Goal: Transaction & Acquisition: Download file/media

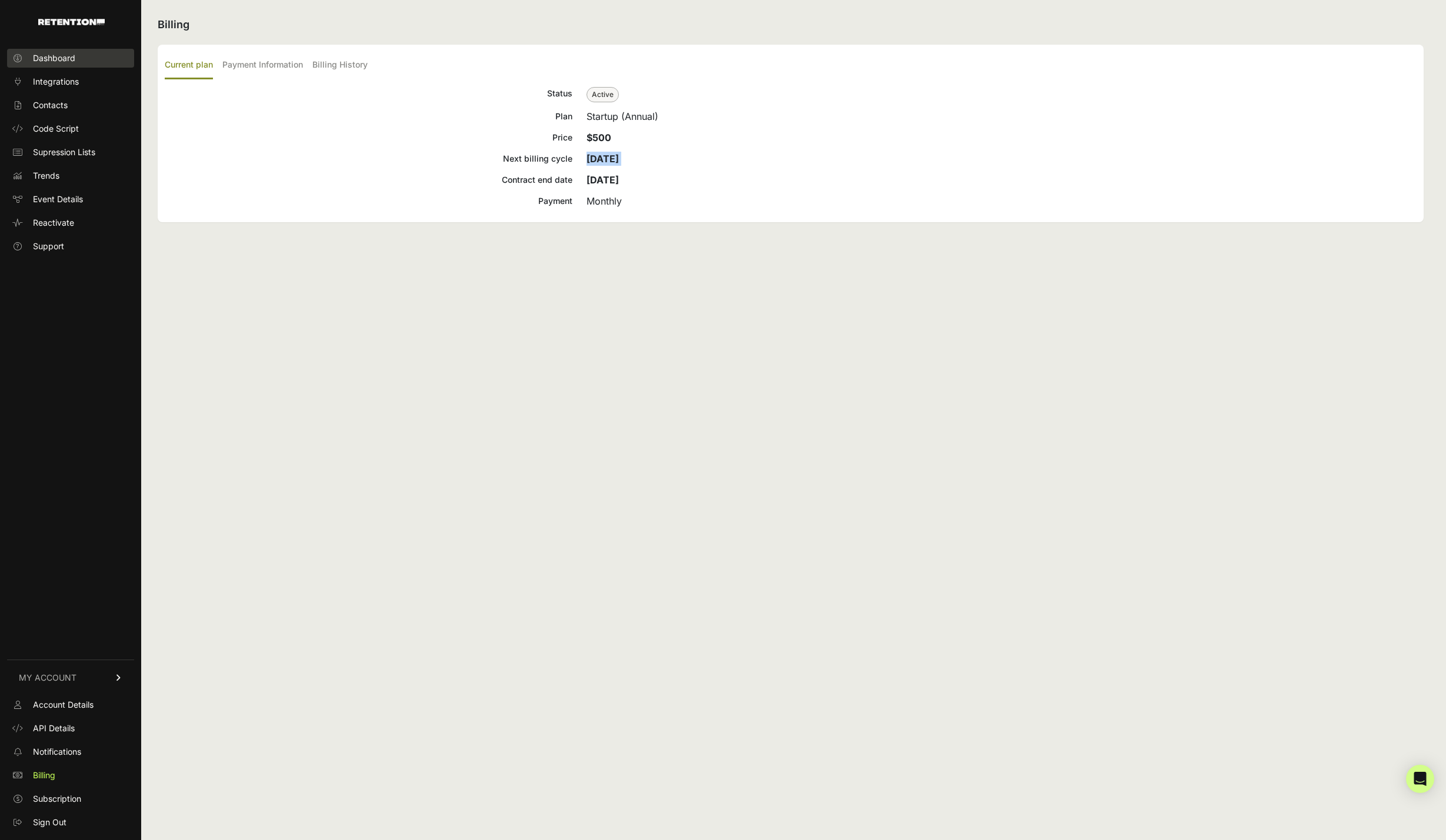
click at [60, 62] on span "Dashboard" at bounding box center [54, 58] width 42 height 12
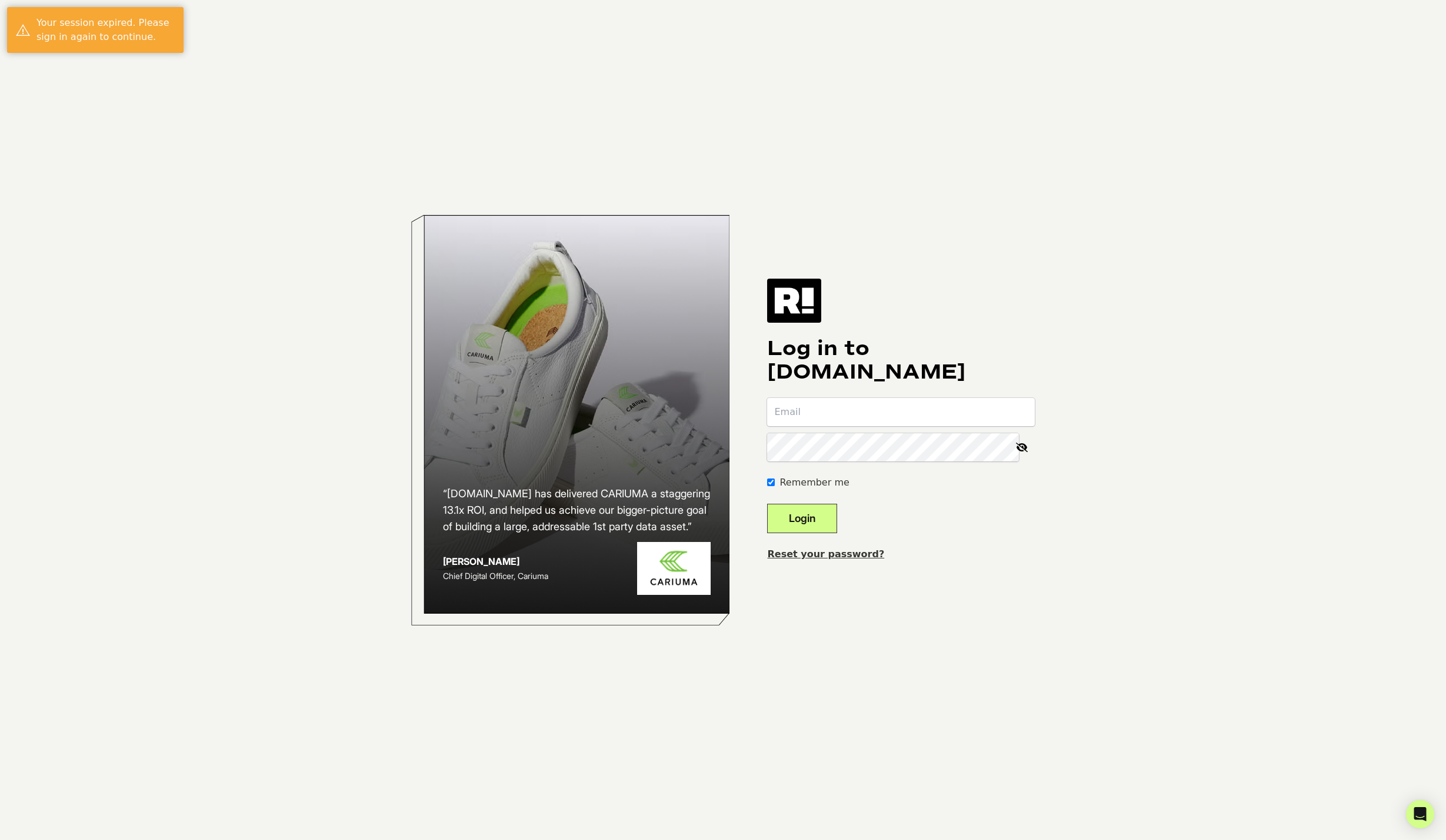
type input "[PERSON_NAME][EMAIL_ADDRESS][DOMAIN_NAME]"
click at [811, 508] on button "Login" at bounding box center [802, 518] width 70 height 30
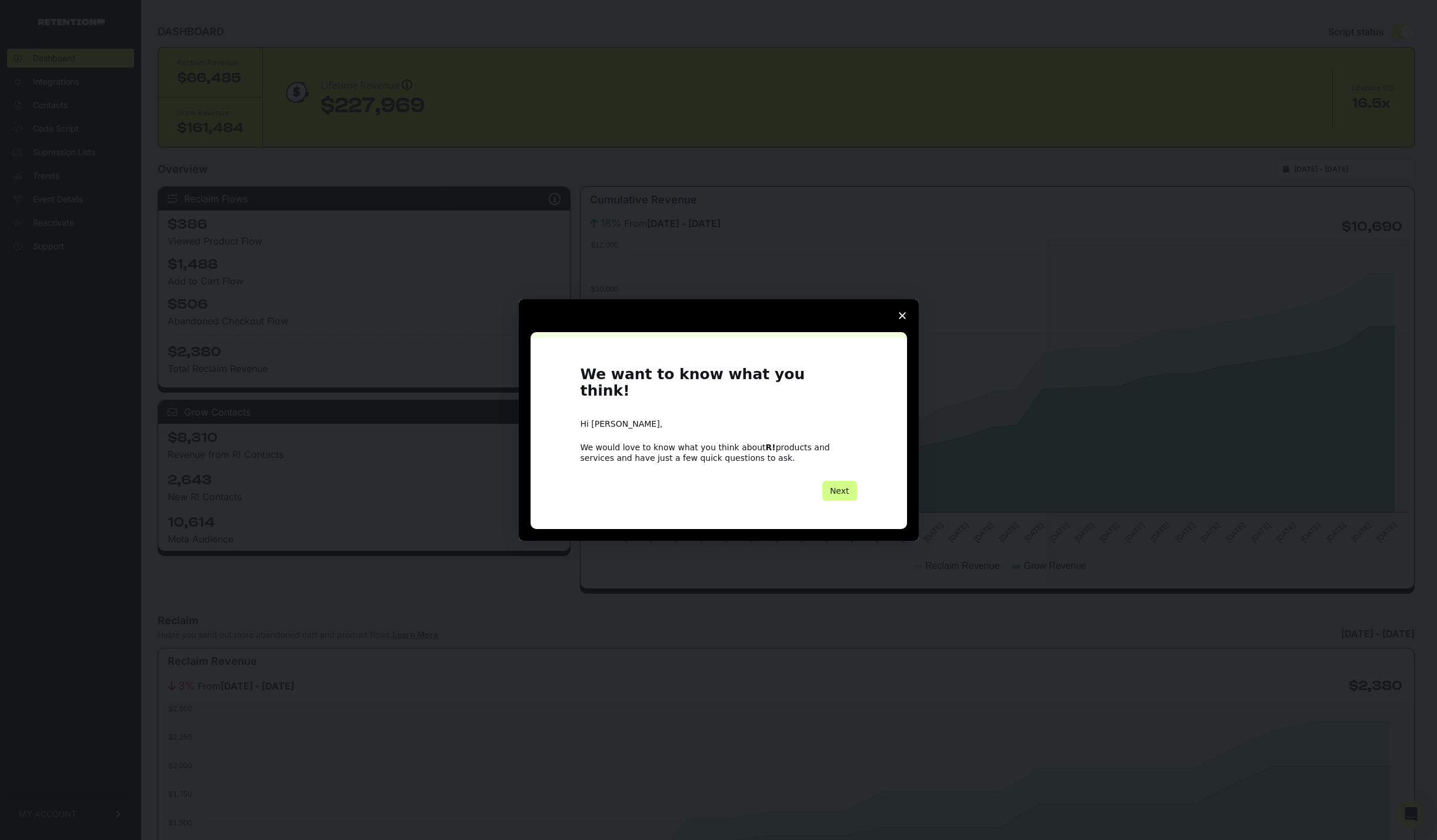
click at [899, 319] on icon "Close survey" at bounding box center [902, 315] width 7 height 7
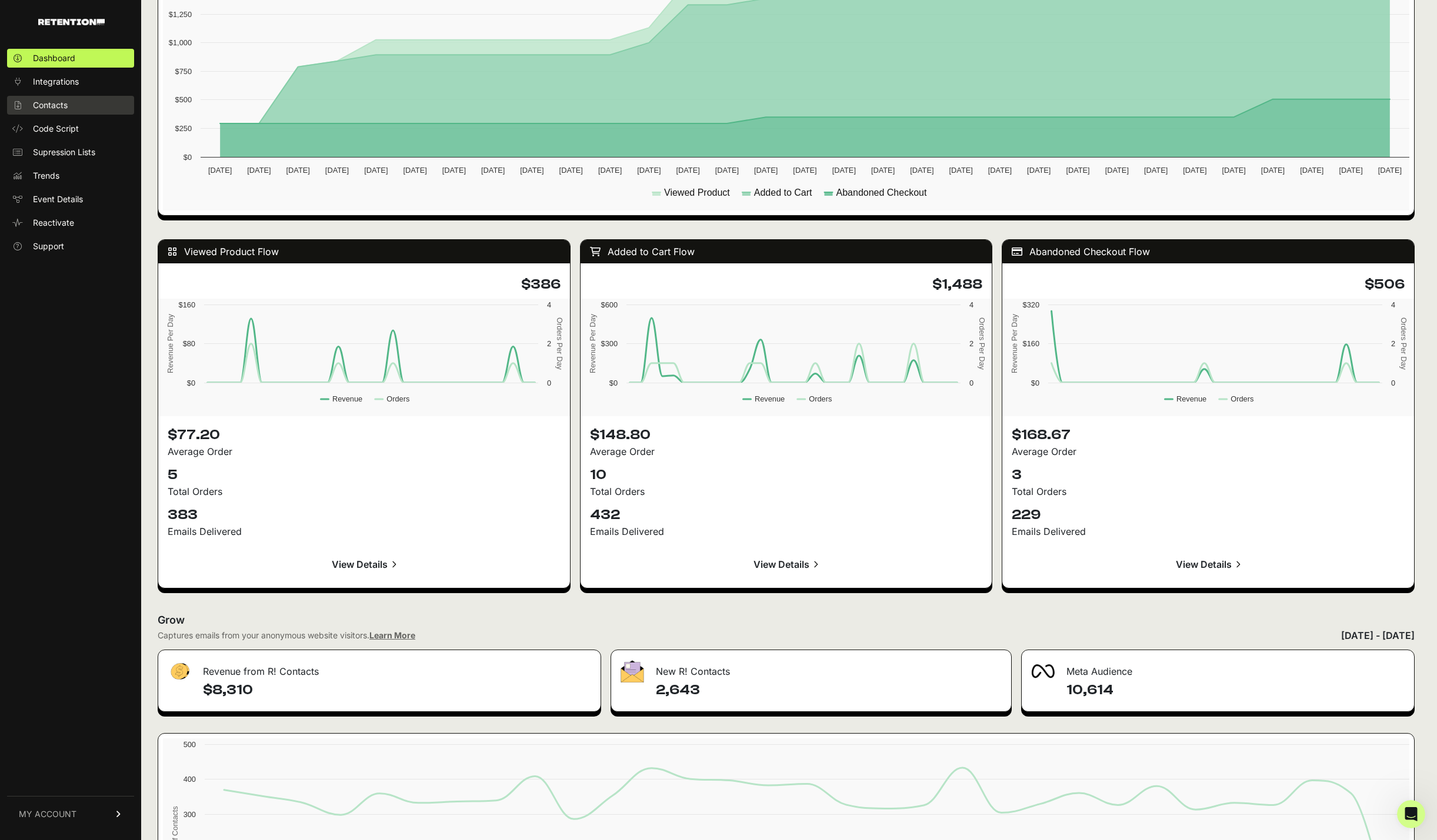
scroll to position [858, 0]
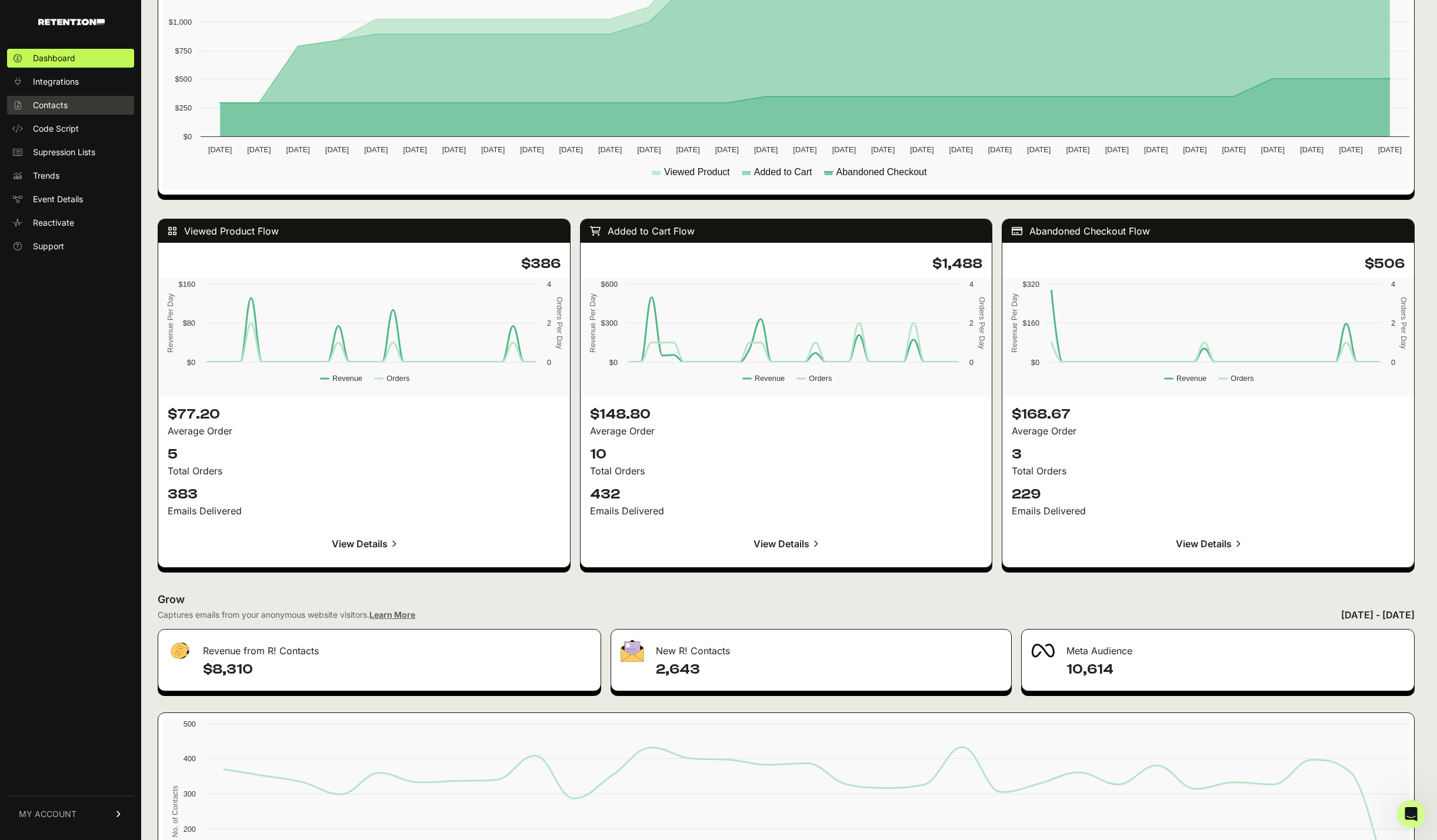
click at [56, 107] on span "Contacts" at bounding box center [50, 105] width 35 height 12
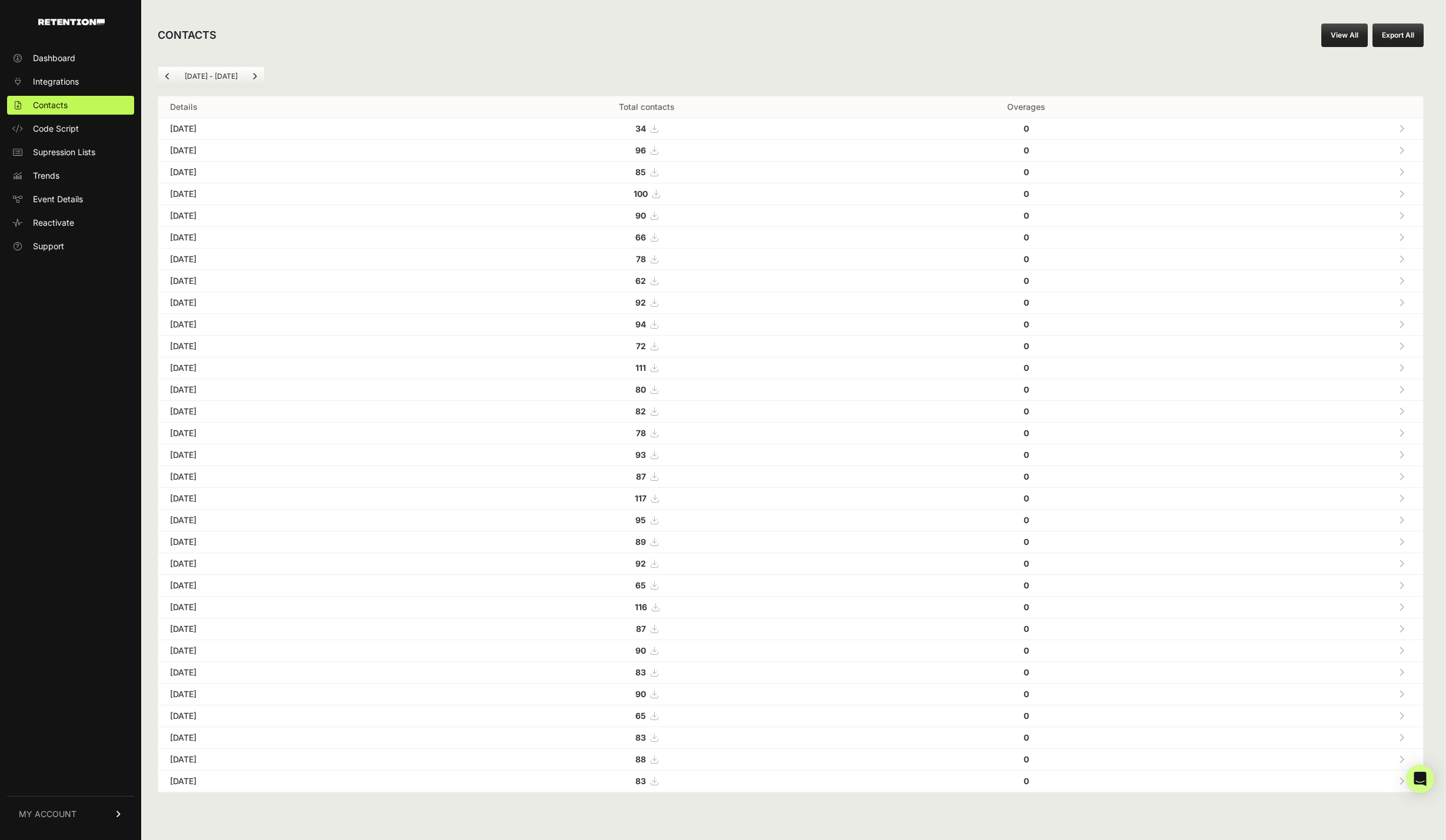
click at [1405, 29] on button "Export All" at bounding box center [1397, 35] width 51 height 23
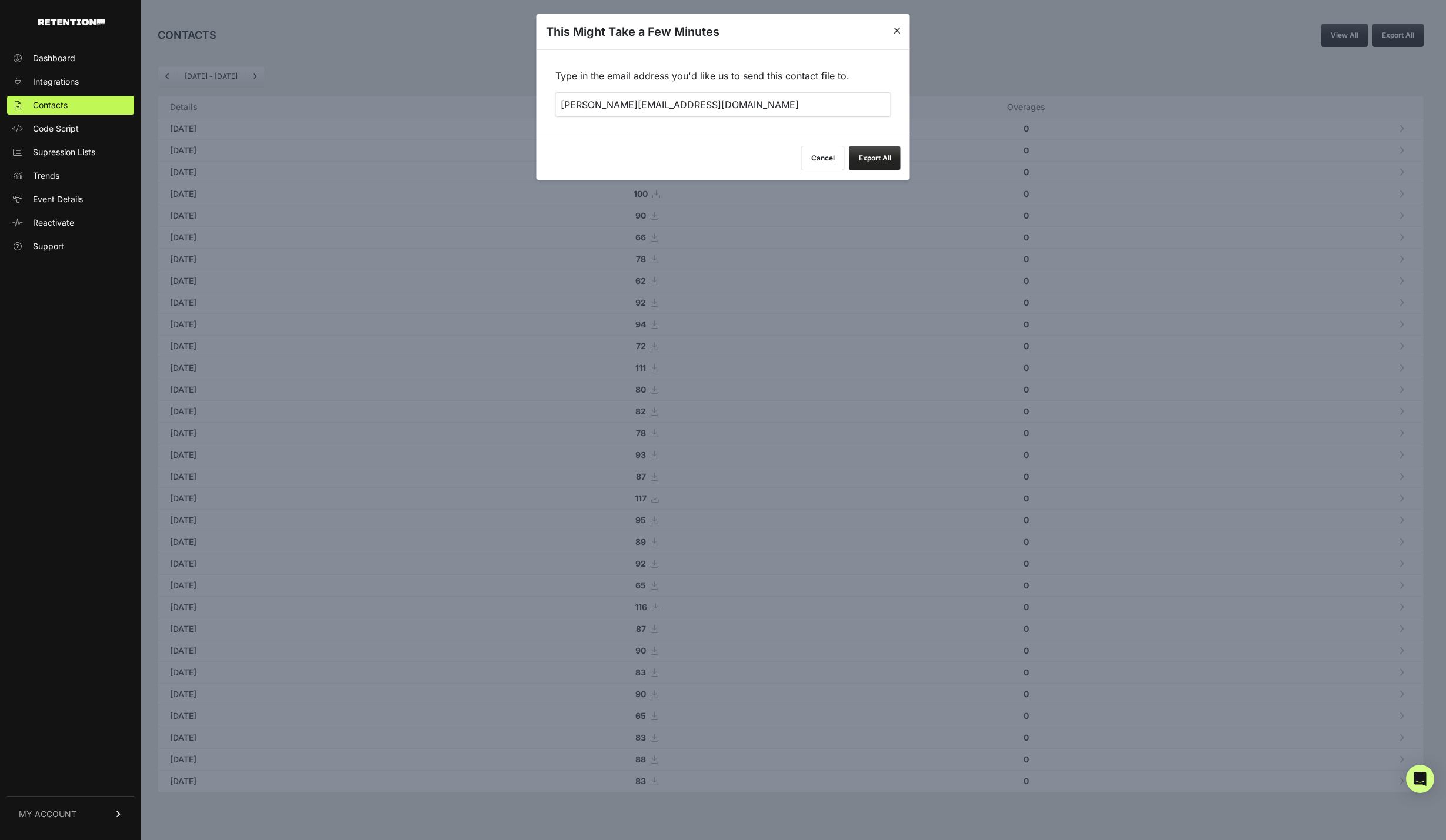
click at [891, 161] on button "Export All" at bounding box center [874, 159] width 51 height 25
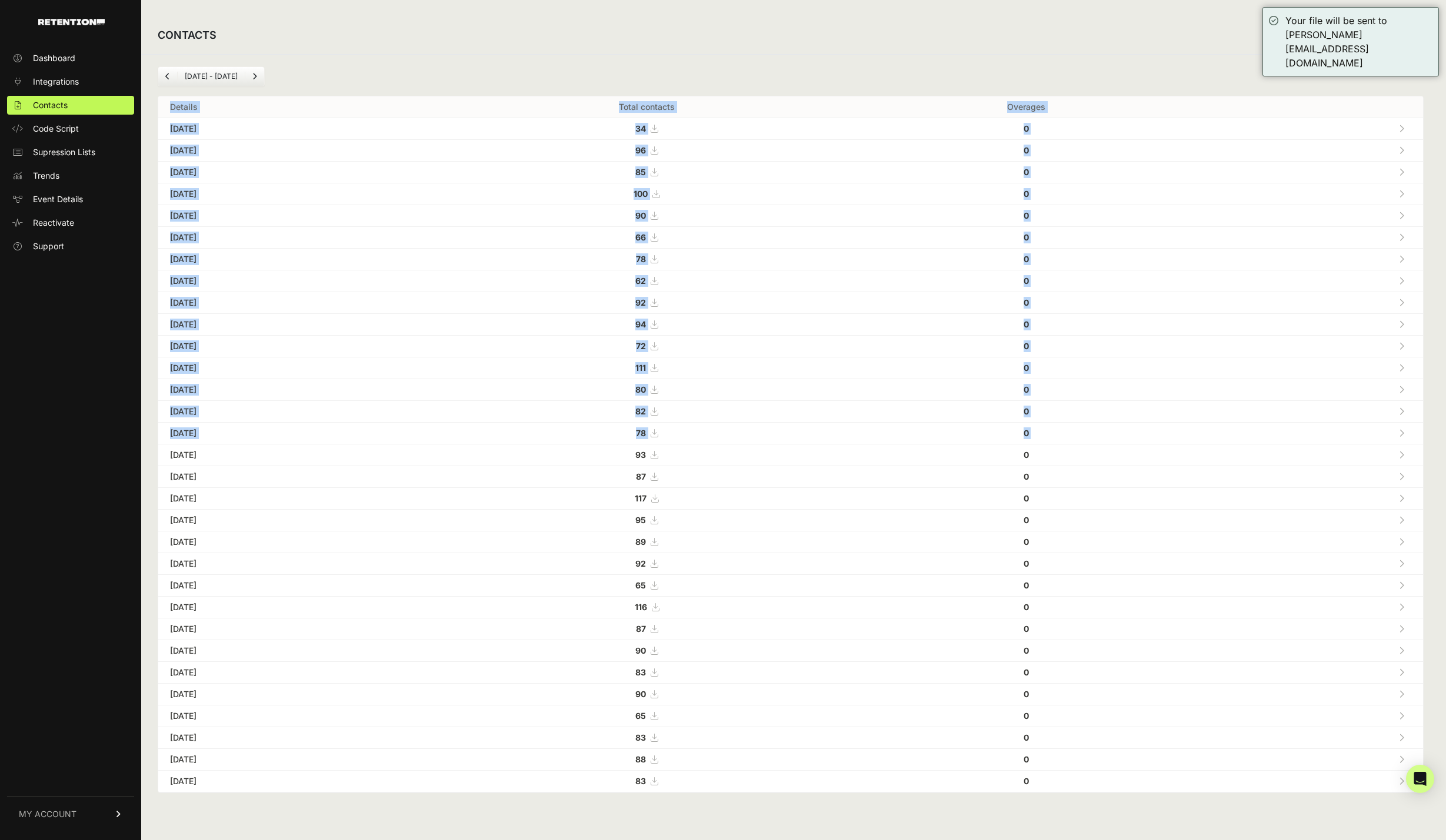
drag, startPoint x: 164, startPoint y: 106, endPoint x: 1395, endPoint y: 438, distance: 1275.0
click at [1395, 438] on table "Details Total contacts Overages [DATE] 34 0 [DATE] 96 0" at bounding box center [790, 444] width 1264 height 696
copy table "Details Total contacts Overages [DATE] 34 0 [DATE] 96 0 [DATE] 85 0 [DATE] 100 …"
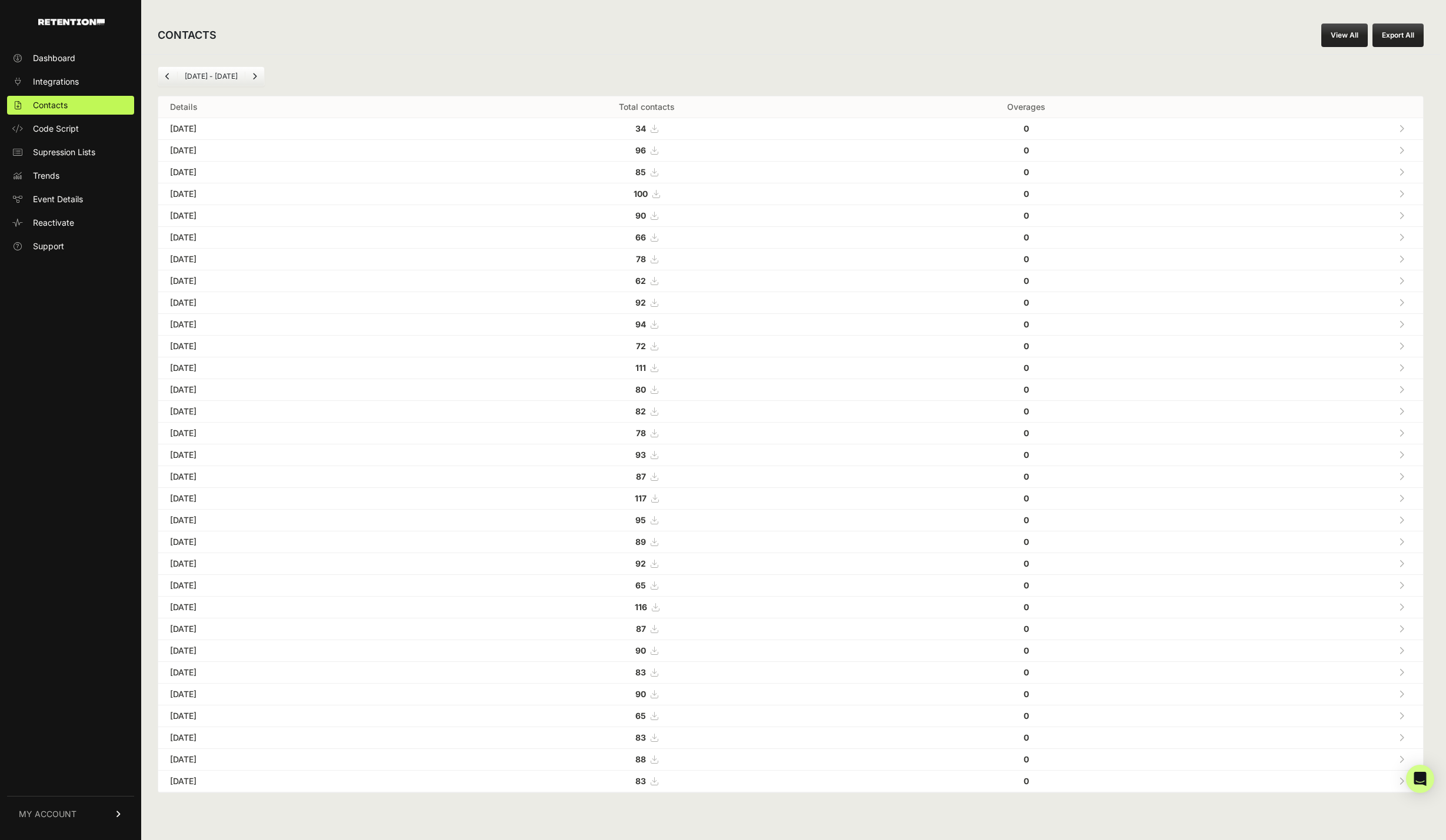
click at [538, 40] on div "CONTACTS View All Export All" at bounding box center [790, 35] width 1299 height 37
